Goal: Information Seeking & Learning: Learn about a topic

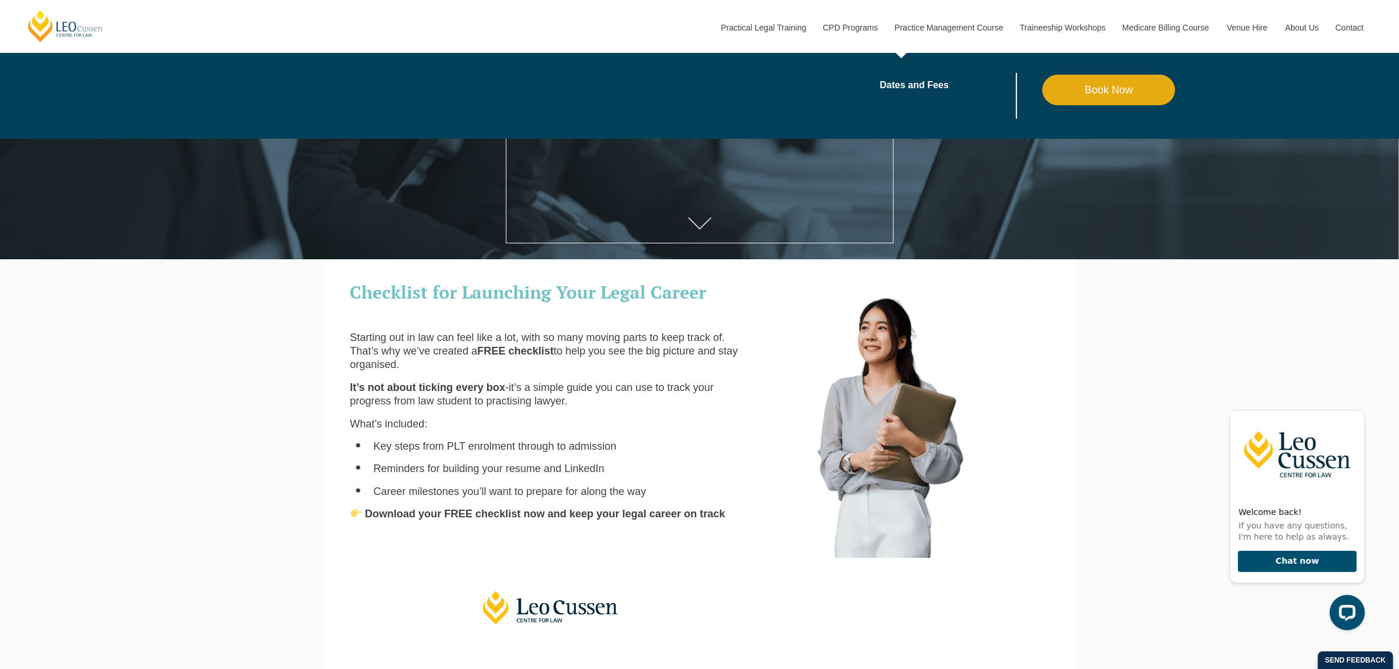
scroll to position [73, 0]
